Goal: Information Seeking & Learning: Learn about a topic

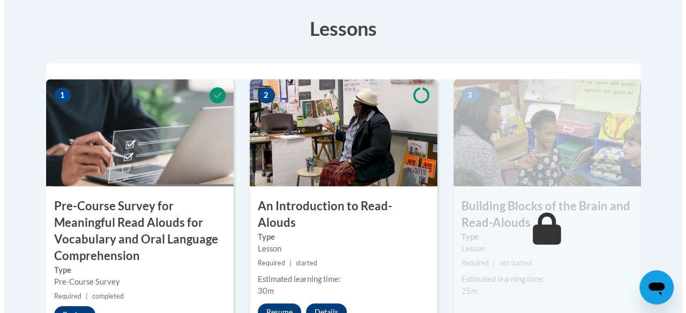
scroll to position [429, 0]
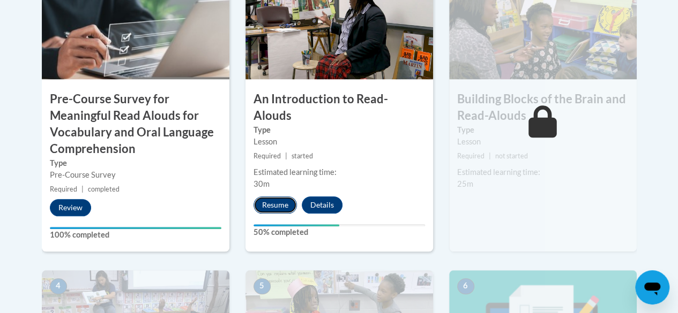
click at [280, 197] on button "Resume" at bounding box center [274, 205] width 43 height 17
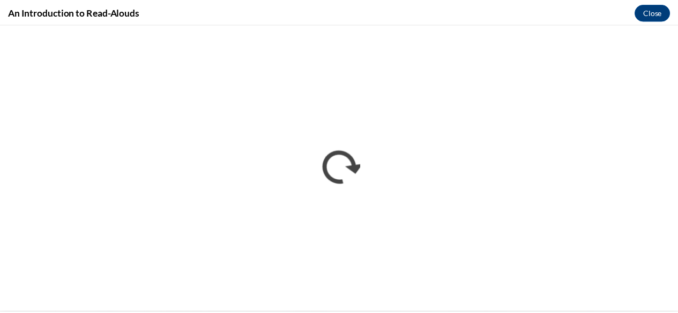
scroll to position [0, 0]
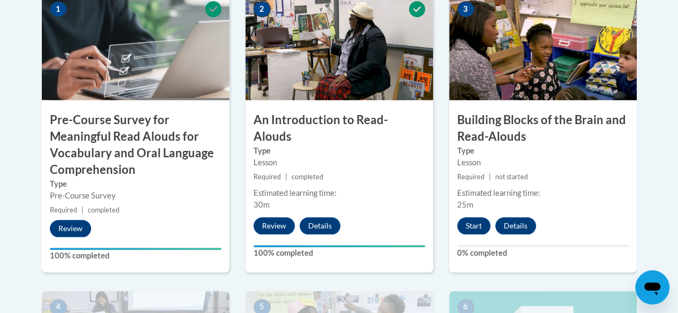
scroll to position [406, 0]
